Goal: Transaction & Acquisition: Purchase product/service

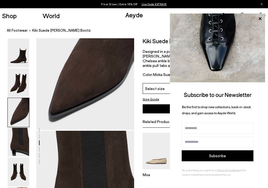
scroll to position [299, 0]
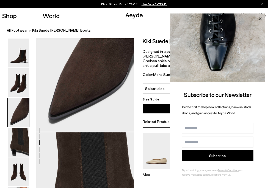
click at [259, 20] on icon at bounding box center [260, 18] width 3 height 3
click at [260, 19] on icon at bounding box center [260, 18] width 3 height 3
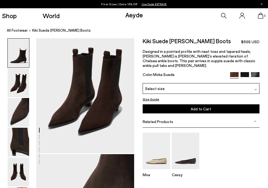
scroll to position [0, 0]
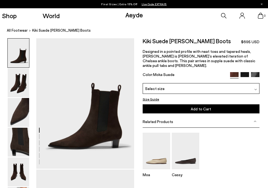
click at [245, 72] on img at bounding box center [244, 76] width 9 height 9
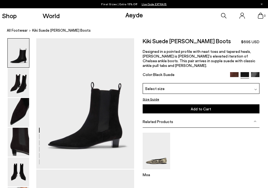
click at [256, 72] on img at bounding box center [255, 76] width 9 height 9
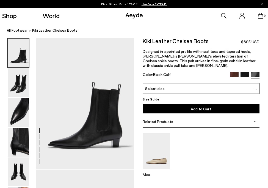
click at [26, 81] on img at bounding box center [18, 82] width 21 height 29
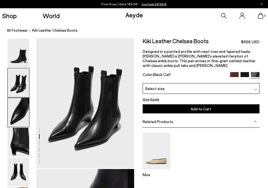
click at [22, 114] on img at bounding box center [18, 112] width 21 height 29
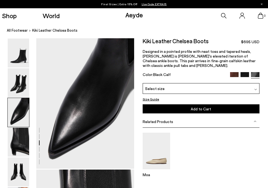
scroll to position [263, 0]
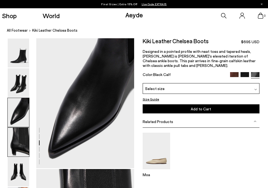
click at [22, 144] on img at bounding box center [18, 141] width 21 height 29
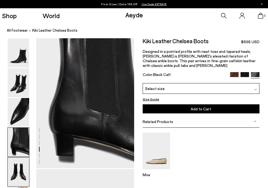
click at [22, 172] on img at bounding box center [18, 171] width 21 height 29
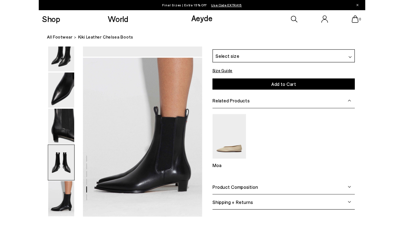
scroll to position [948, 0]
